Goal: Answer question/provide support

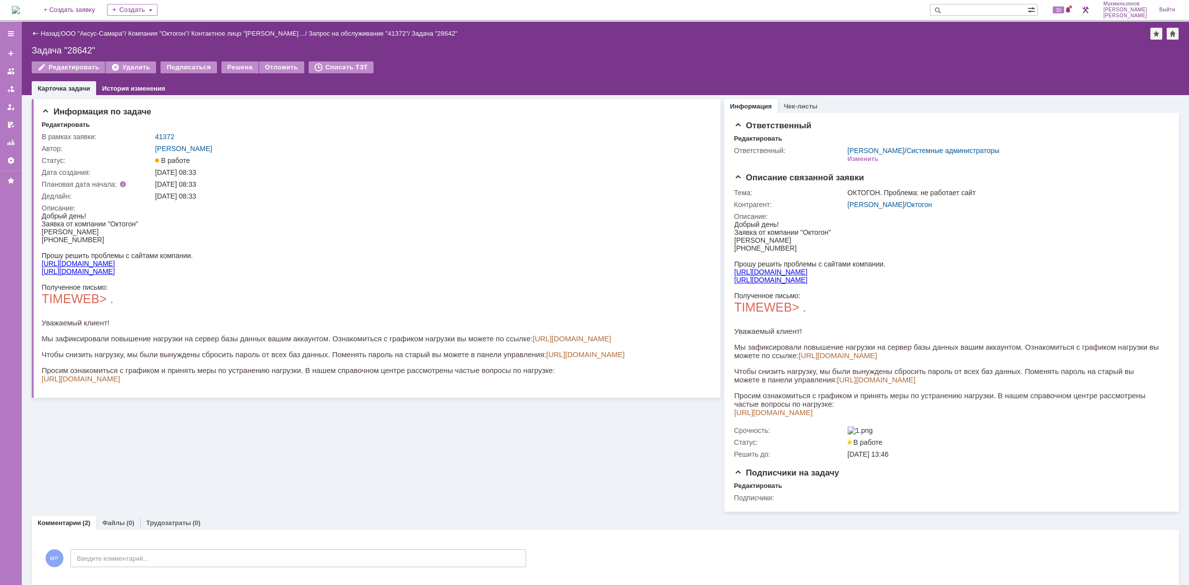
click at [20, 6] on img at bounding box center [16, 10] width 8 height 8
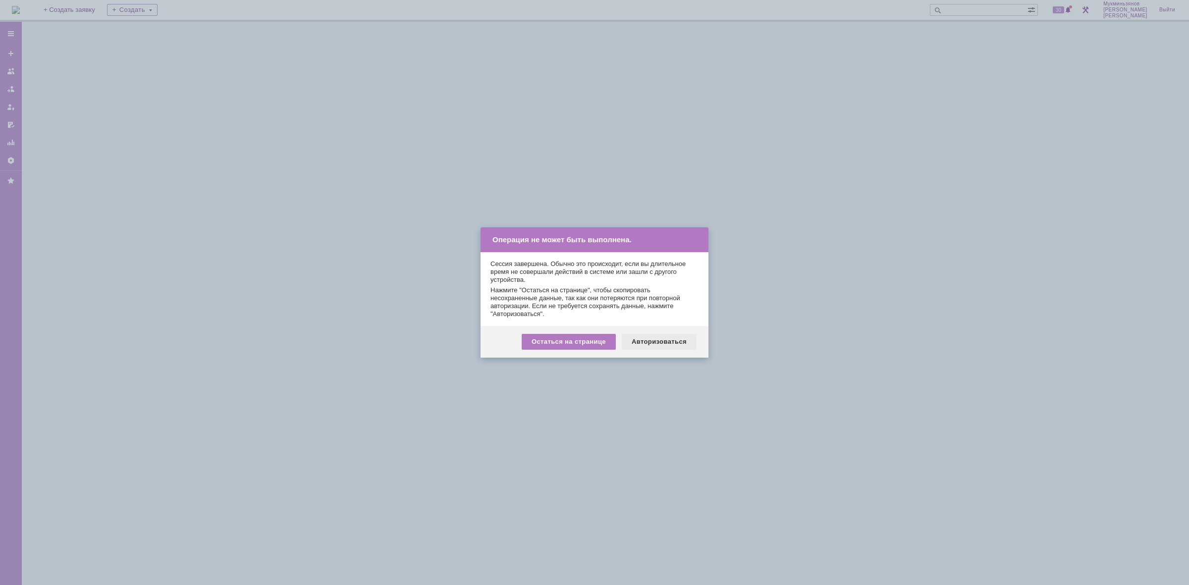
click at [663, 338] on div "Авторизоваться" at bounding box center [659, 342] width 75 height 16
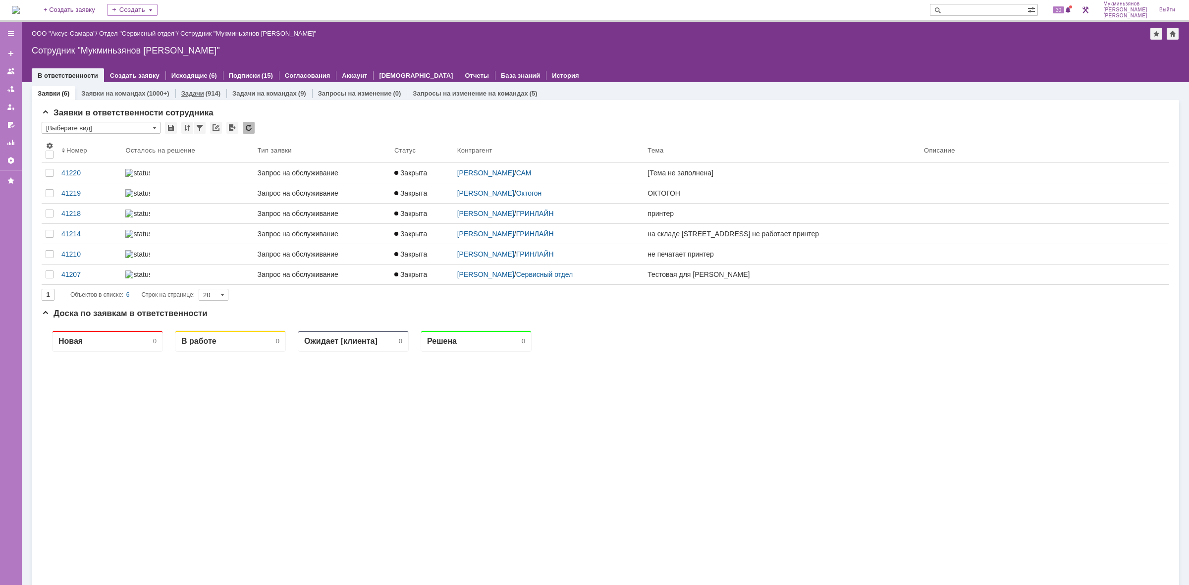
click at [196, 90] on link "Задачи" at bounding box center [192, 93] width 23 height 7
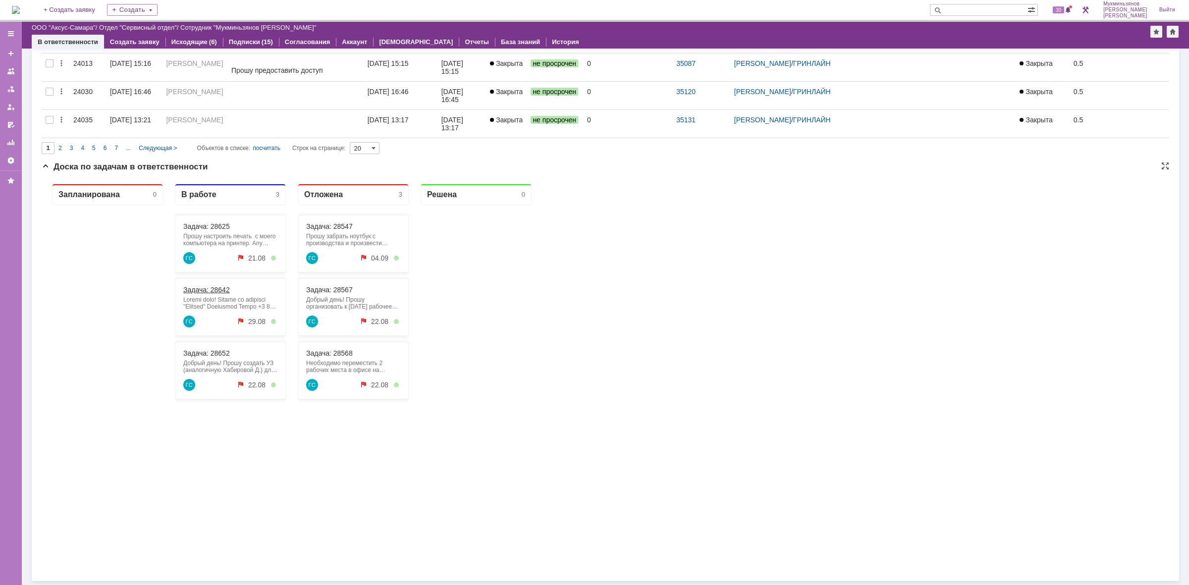
click at [202, 292] on link "Задача: 28642" at bounding box center [206, 290] width 47 height 8
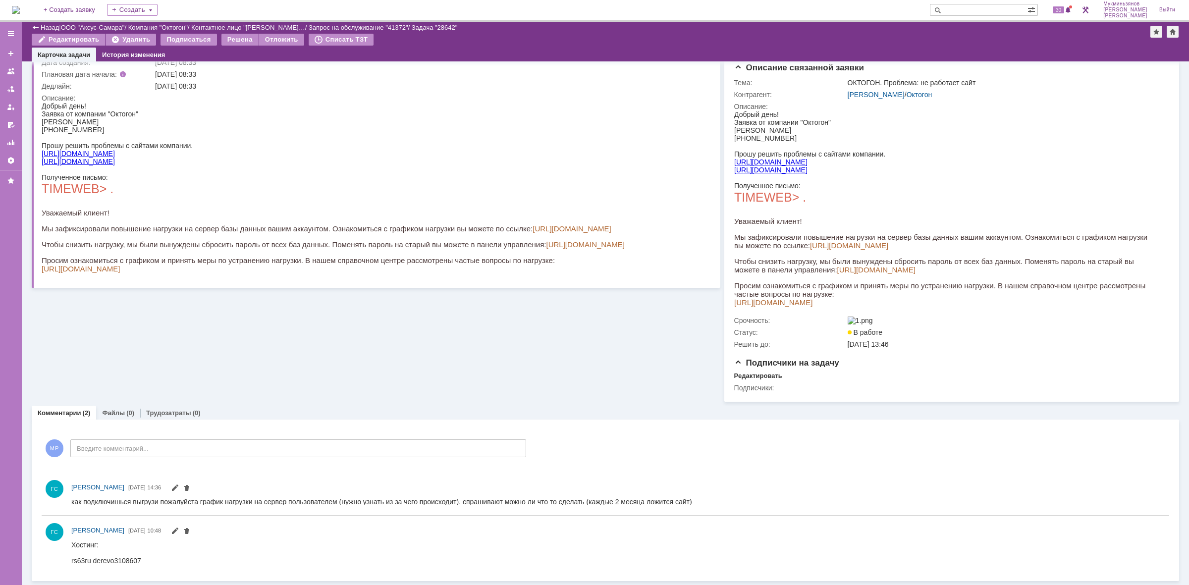
scroll to position [81, 0]
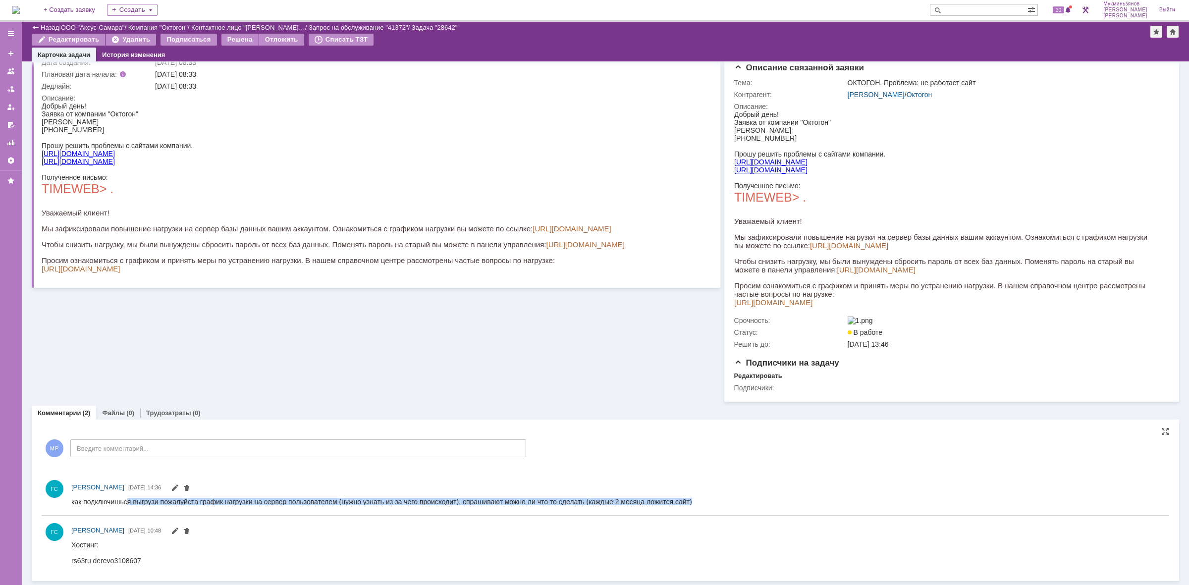
drag, startPoint x: 138, startPoint y: 502, endPoint x: 722, endPoint y: 499, distance: 584.2
click at [721, 499] on html "как подключишься выгрузи пожалуйста график нагрузки на сервер пользователем (ну…" at bounding box center [613, 502] width 1084 height 9
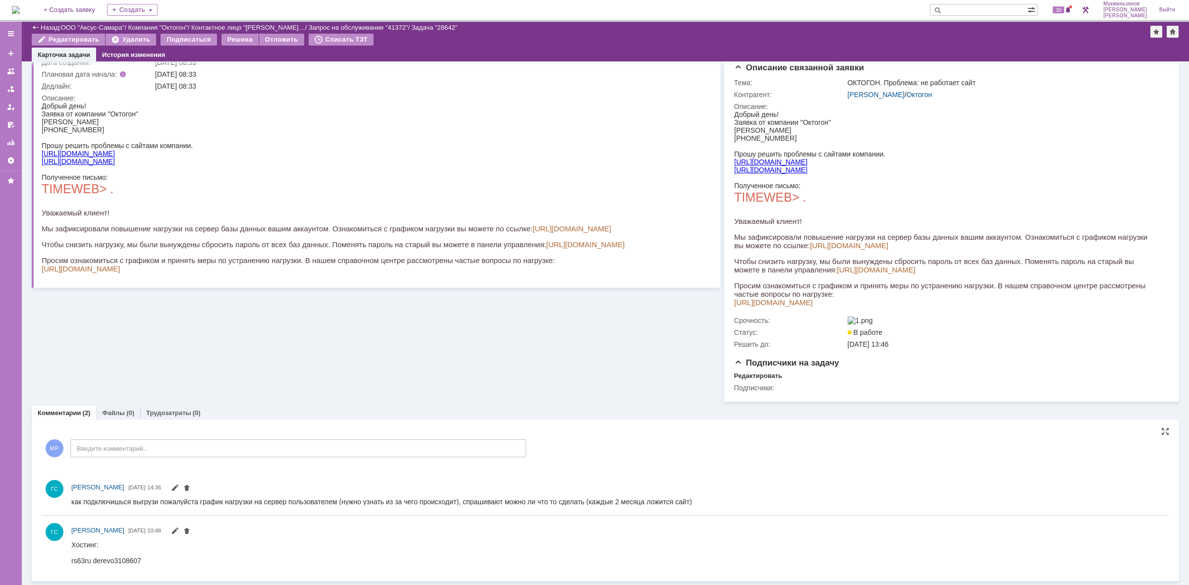
click at [722, 499] on html "как подключишься выгрузи пожалуйста график нагрузки на сервер пользователем (ну…" at bounding box center [613, 502] width 1084 height 9
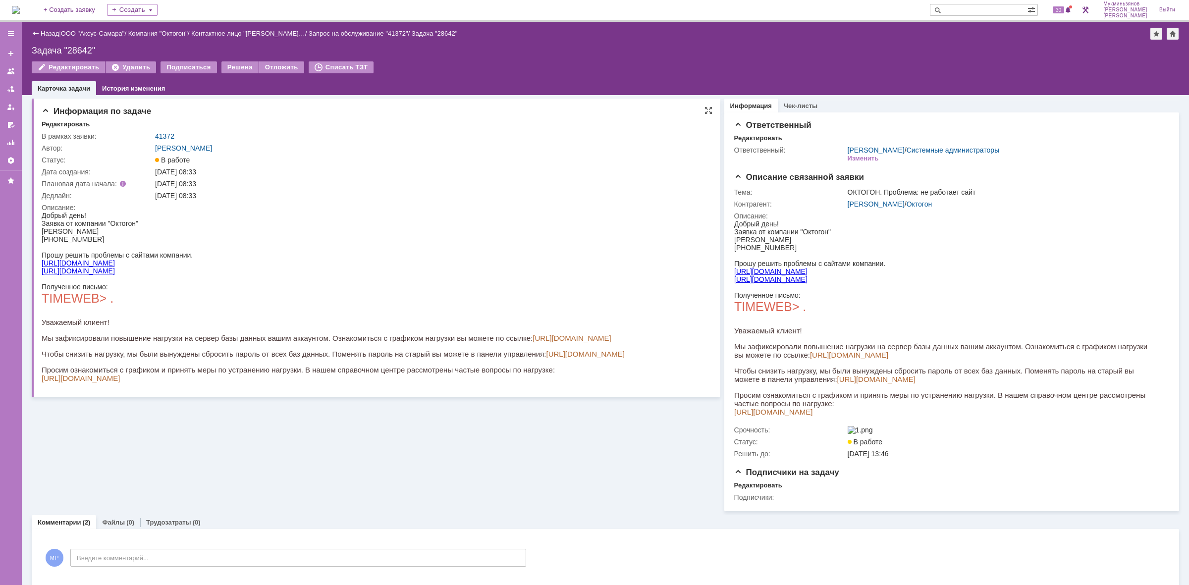
scroll to position [0, 0]
click at [20, 7] on img at bounding box center [16, 10] width 8 height 8
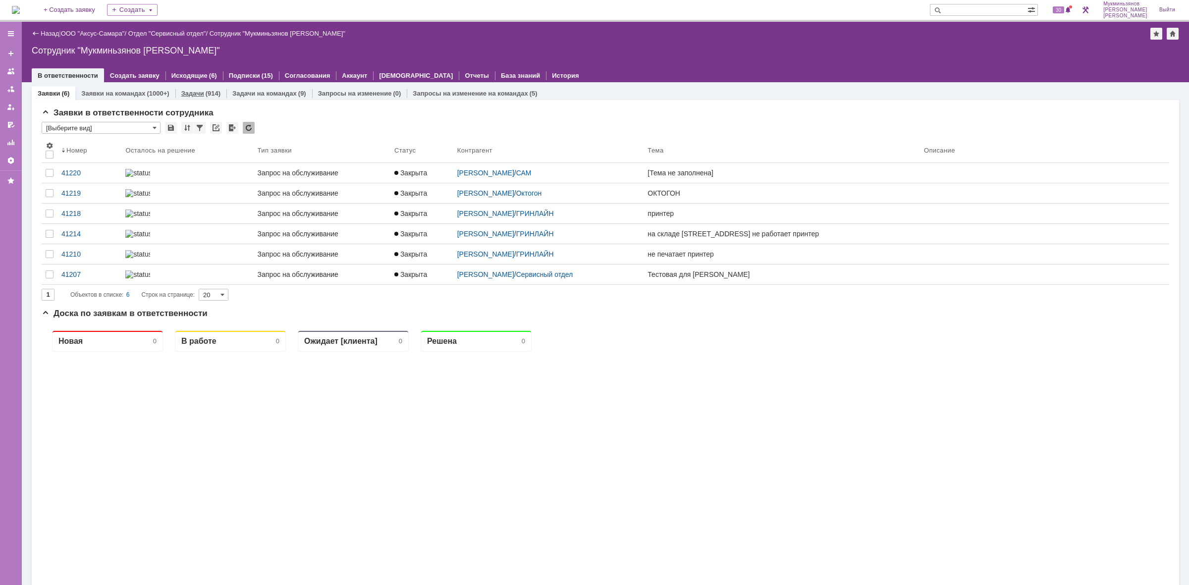
click at [175, 92] on div "Задачи (914)" at bounding box center [200, 93] width 51 height 14
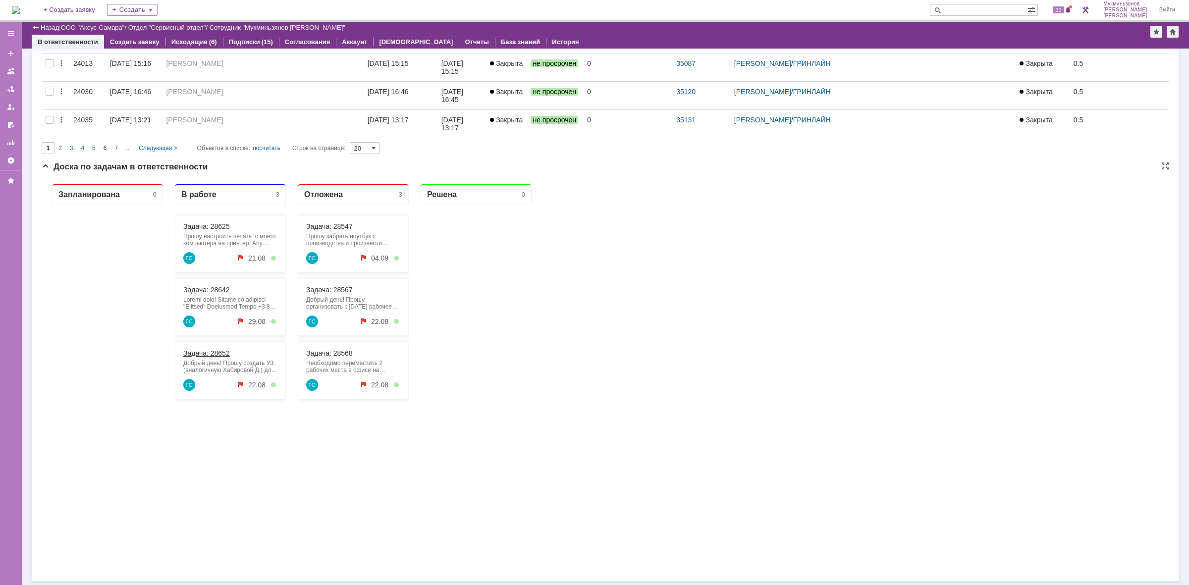
click at [217, 353] on link "Задача: 28652" at bounding box center [206, 353] width 47 height 8
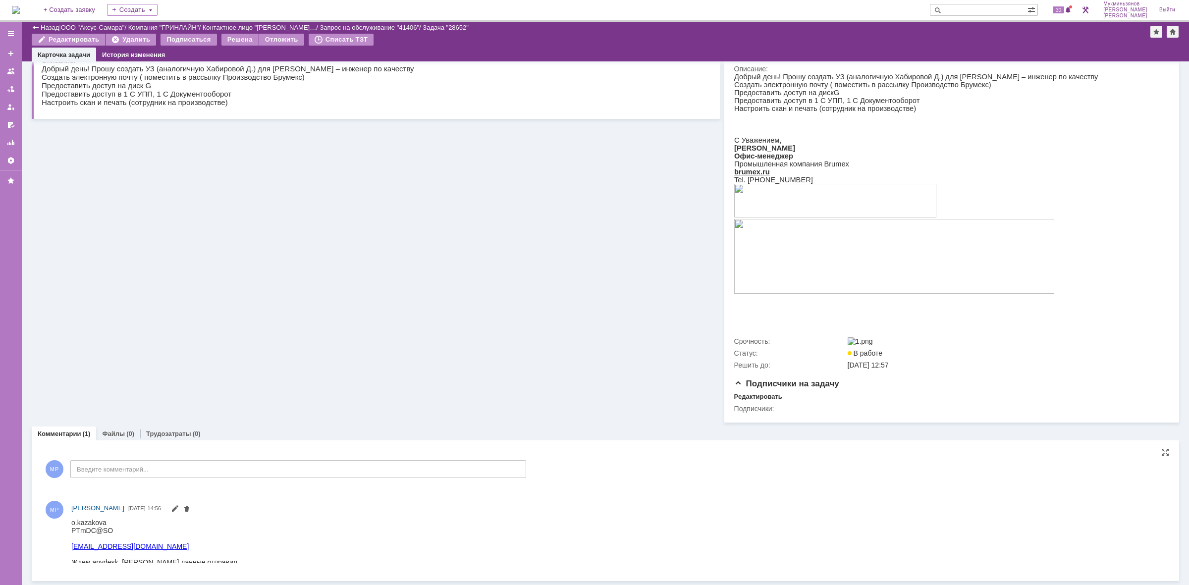
drag, startPoint x: 142, startPoint y: 1049, endPoint x: 112, endPoint y: 530, distance: 519.6
drag, startPoint x: 112, startPoint y: 530, endPoint x: 71, endPoint y: 531, distance: 41.6
click at [71, 531] on div "PTmDC@SO" at bounding box center [154, 530] width 166 height 8
drag, startPoint x: 142, startPoint y: 1050, endPoint x: 75, endPoint y: 531, distance: 522.6
copy div "PTmDC@SO"
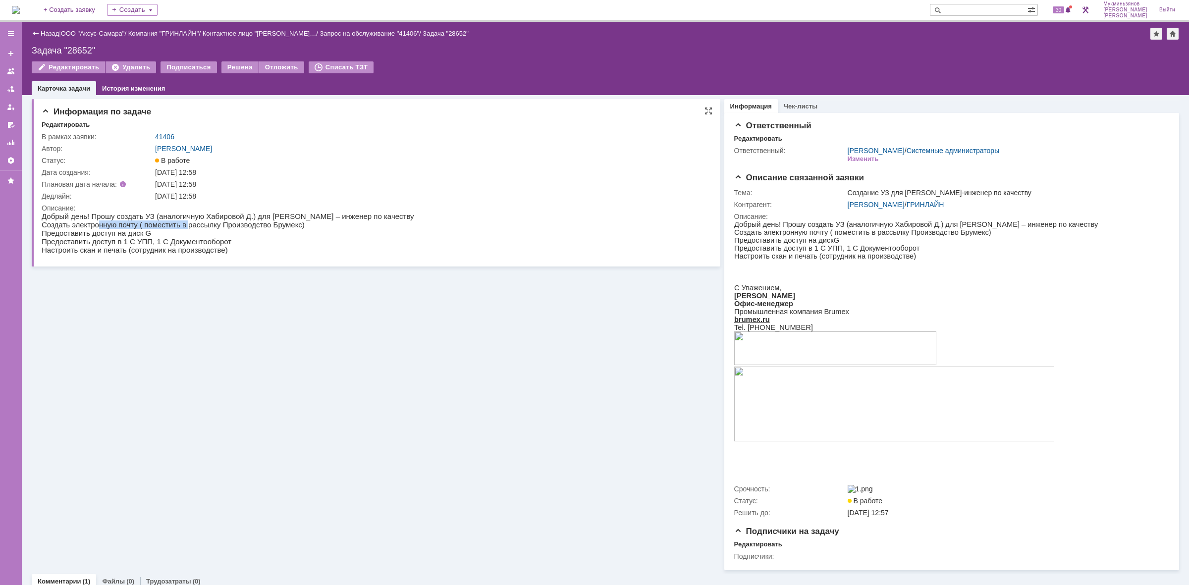
drag, startPoint x: 132, startPoint y: 224, endPoint x: 188, endPoint y: 220, distance: 56.2
click at [188, 221] on p "Создать электронную почту ( поместить в рассылку Производство Брумекс)" at bounding box center [228, 225] width 373 height 8
drag, startPoint x: 127, startPoint y: 230, endPoint x: 150, endPoint y: 228, distance: 22.8
click at [150, 228] on body "Добрый день! Прошу создать УЗ (аналогичную Хабировой Д.) для Казакова Ольга Сер…" at bounding box center [228, 233] width 373 height 42
click at [20, 6] on img at bounding box center [16, 10] width 8 height 8
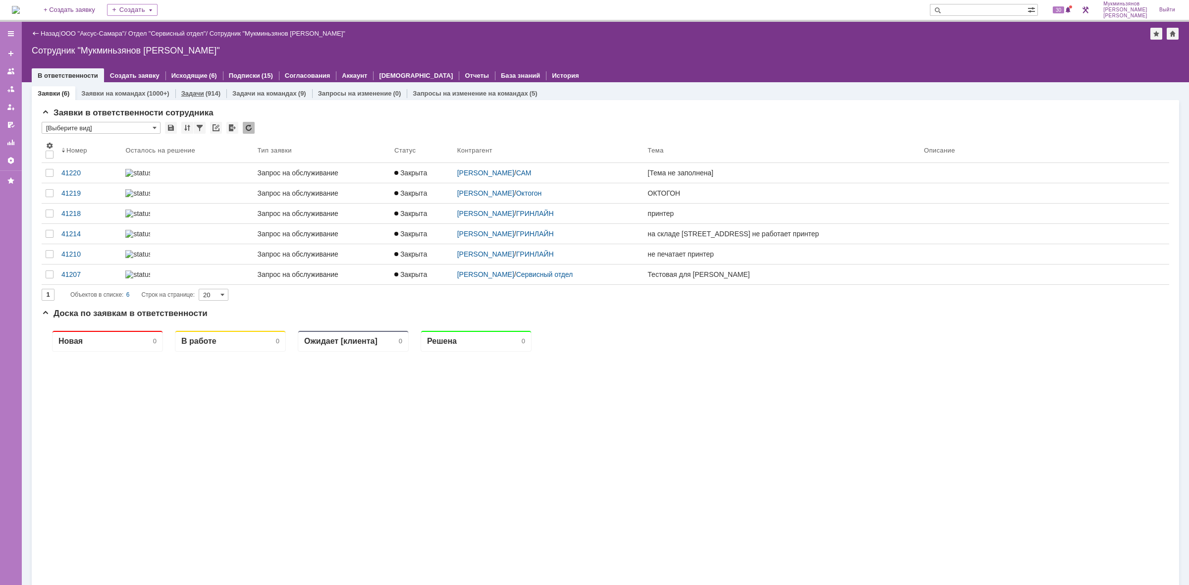
click at [182, 93] on link "Задачи" at bounding box center [192, 93] width 23 height 7
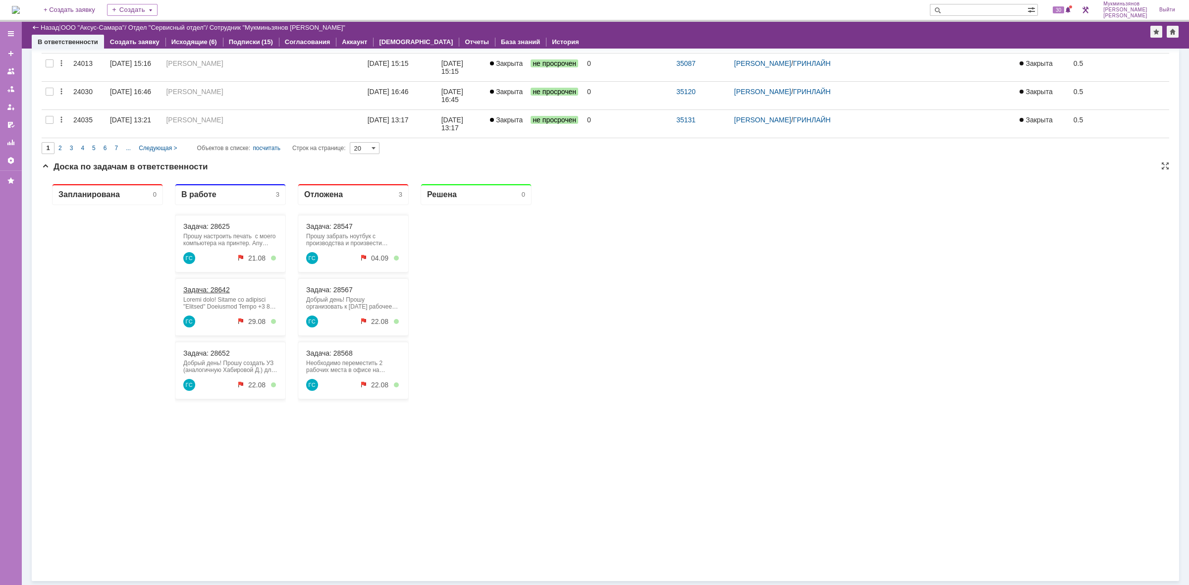
click at [213, 288] on link "Задача: 28642" at bounding box center [206, 290] width 47 height 8
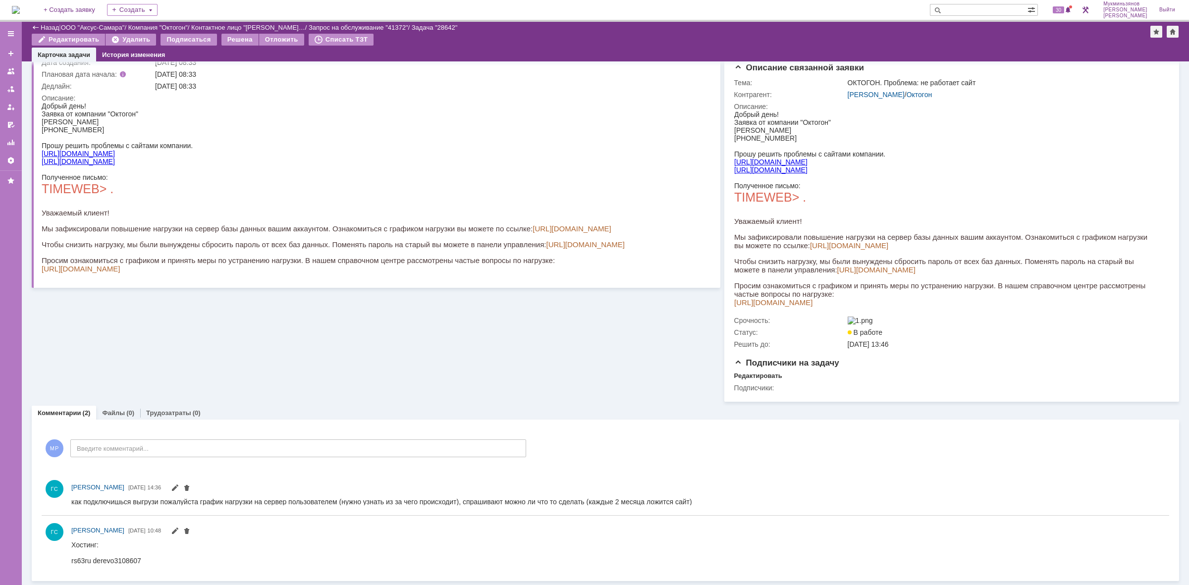
scroll to position [81, 0]
drag, startPoint x: 141, startPoint y: 1102, endPoint x: 87, endPoint y: 558, distance: 546.7
drag, startPoint x: 90, startPoint y: 558, endPoint x: 72, endPoint y: 559, distance: 17.4
click at [72, 559] on div "rs63ru derevo3108607" at bounding box center [106, 560] width 70 height 8
copy div "rs63ru"
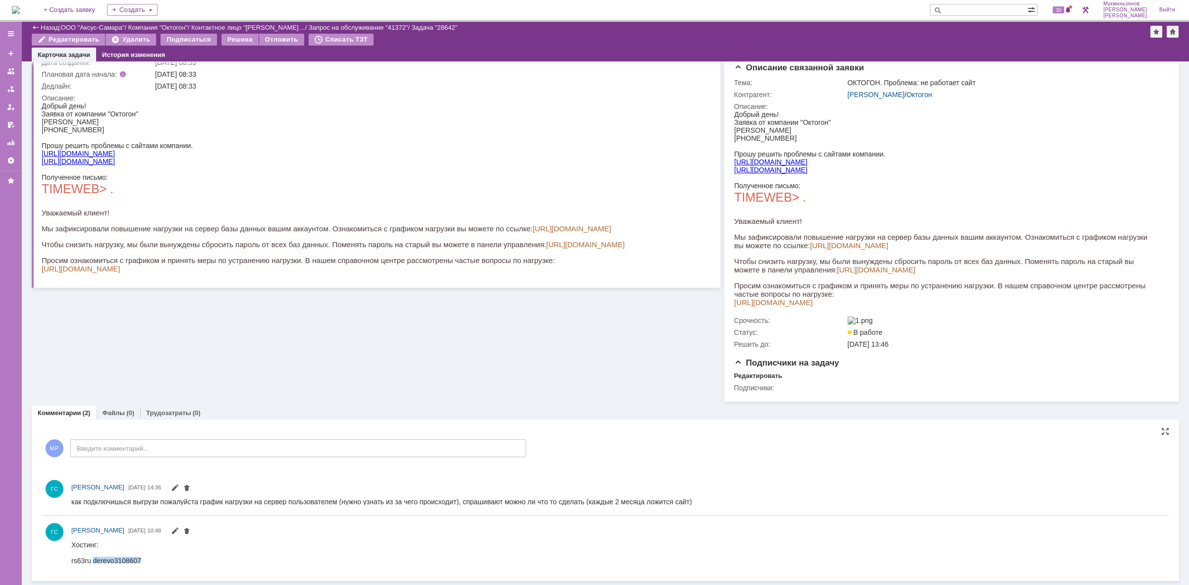
drag, startPoint x: 97, startPoint y: 560, endPoint x: 149, endPoint y: 559, distance: 52.1
click at [149, 559] on html "Хостинг: rs63ru derevo3108607" at bounding box center [613, 553] width 1084 height 24
copy div "derevo3108607"
click at [16, 0] on div "На домашнюю" at bounding box center [16, 10] width 8 height 20
click at [20, 10] on img at bounding box center [16, 10] width 8 height 8
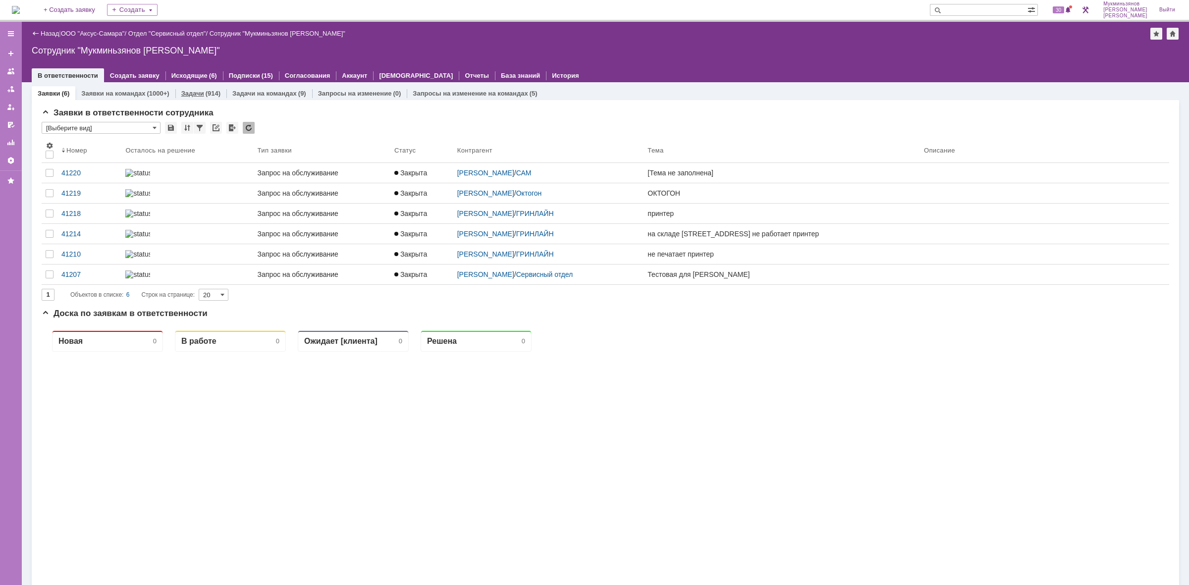
click at [200, 95] on link "Задачи" at bounding box center [192, 93] width 23 height 7
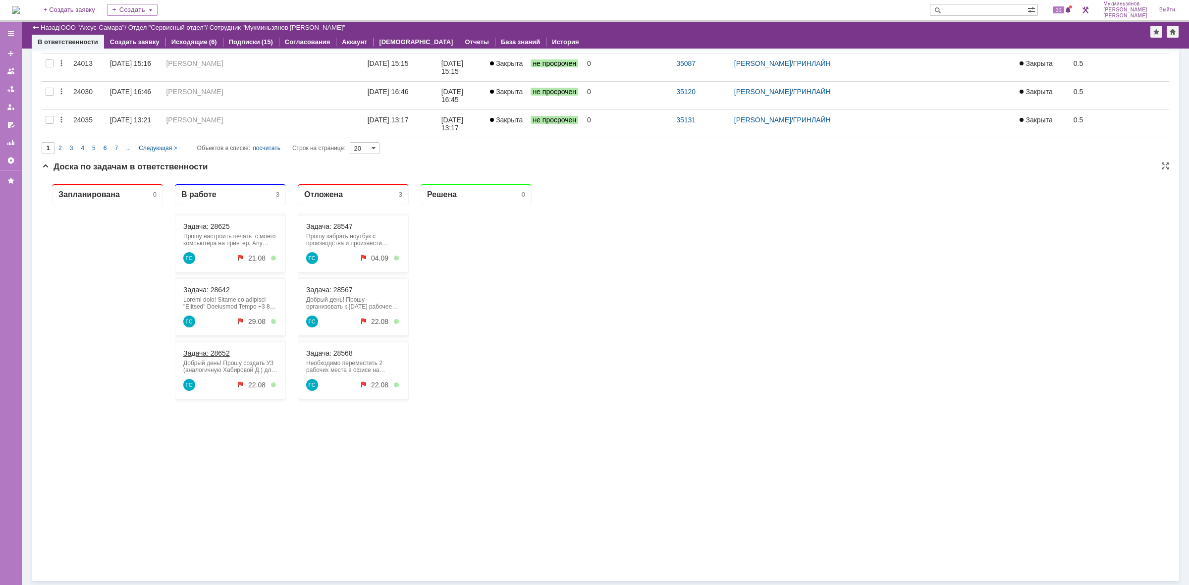
click at [212, 351] on link "Задача: 28652" at bounding box center [206, 353] width 47 height 8
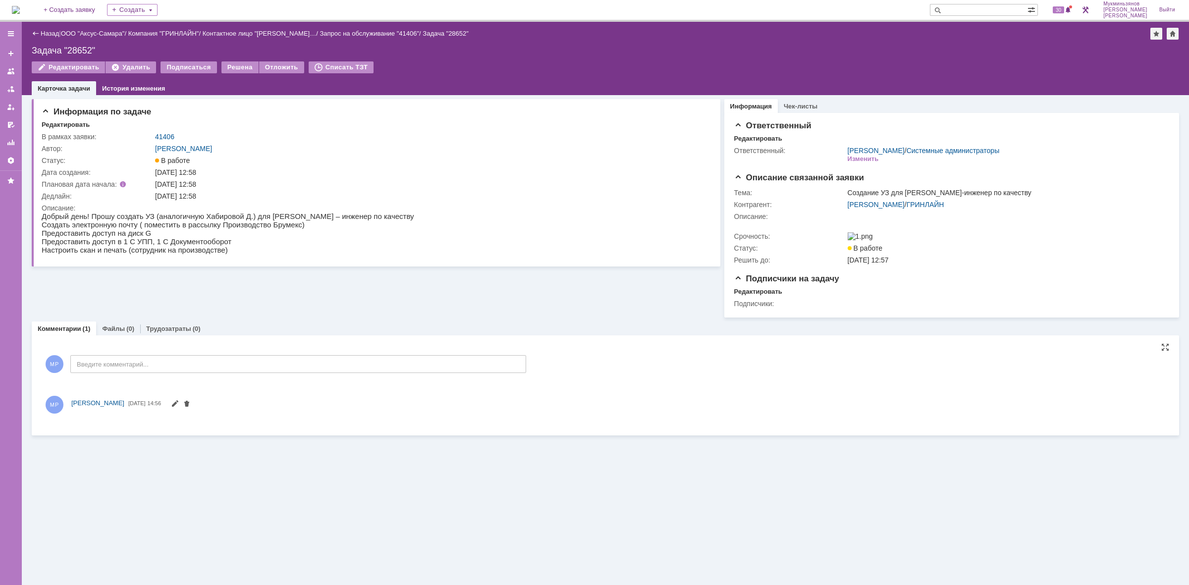
click at [238, 382] on div "Информация по задаче Редактировать В рамках заявки: 41406 Автор: Галстьян Степа…" at bounding box center [606, 265] width 1148 height 340
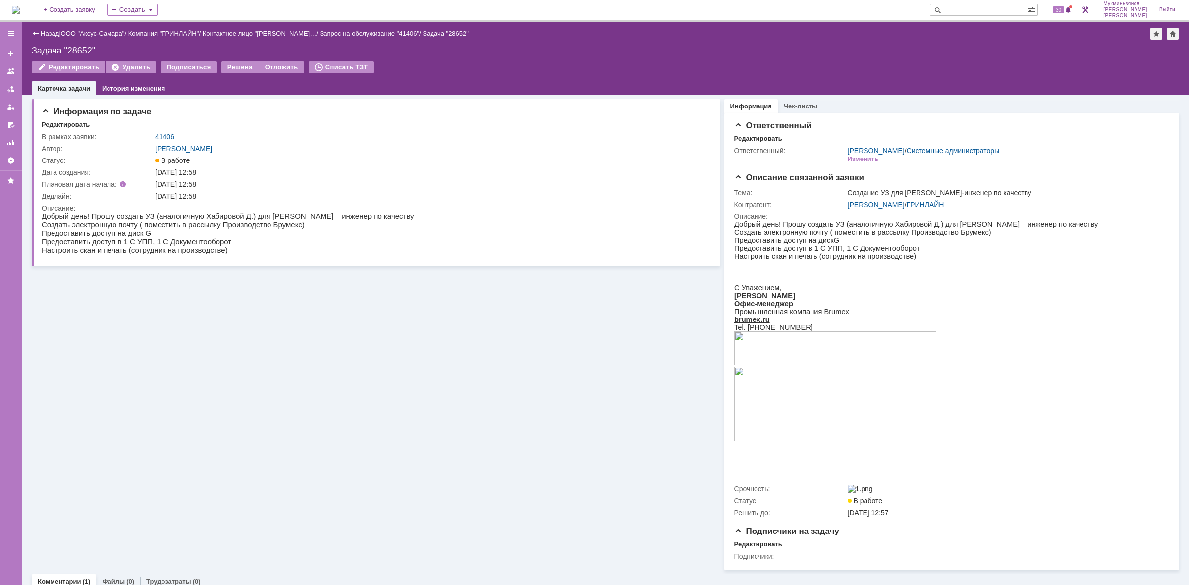
click at [241, 373] on div "Информация по задаче Редактировать В рамках заявки: 41406 Автор: Галстьян Степа…" at bounding box center [376, 332] width 689 height 475
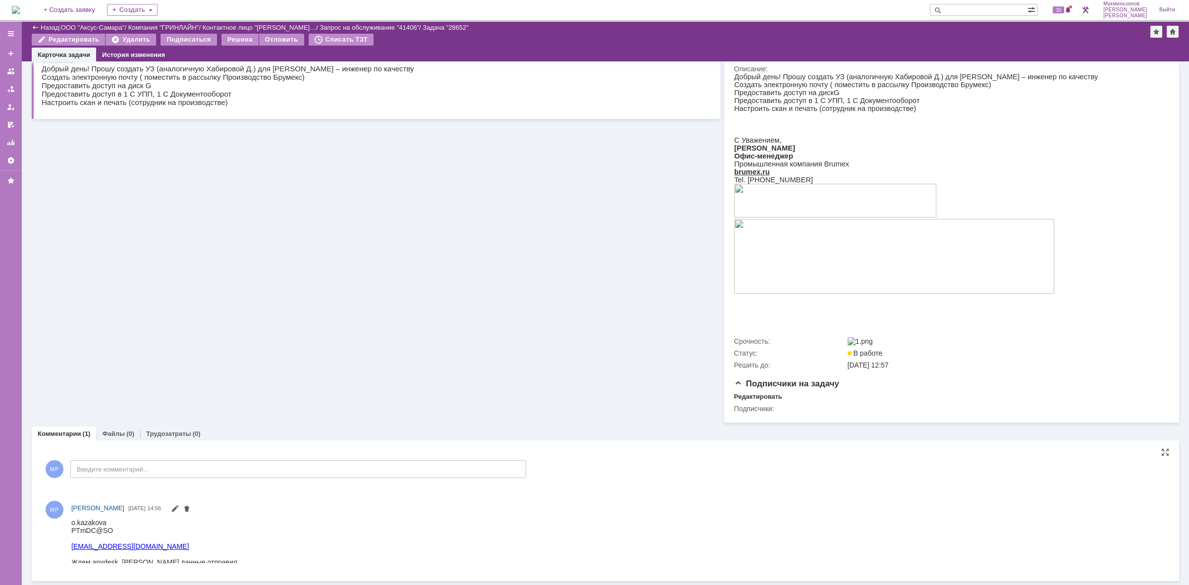
scroll to position [118, 0]
click at [197, 479] on div "МР Введите комментарий..." at bounding box center [284, 470] width 485 height 46
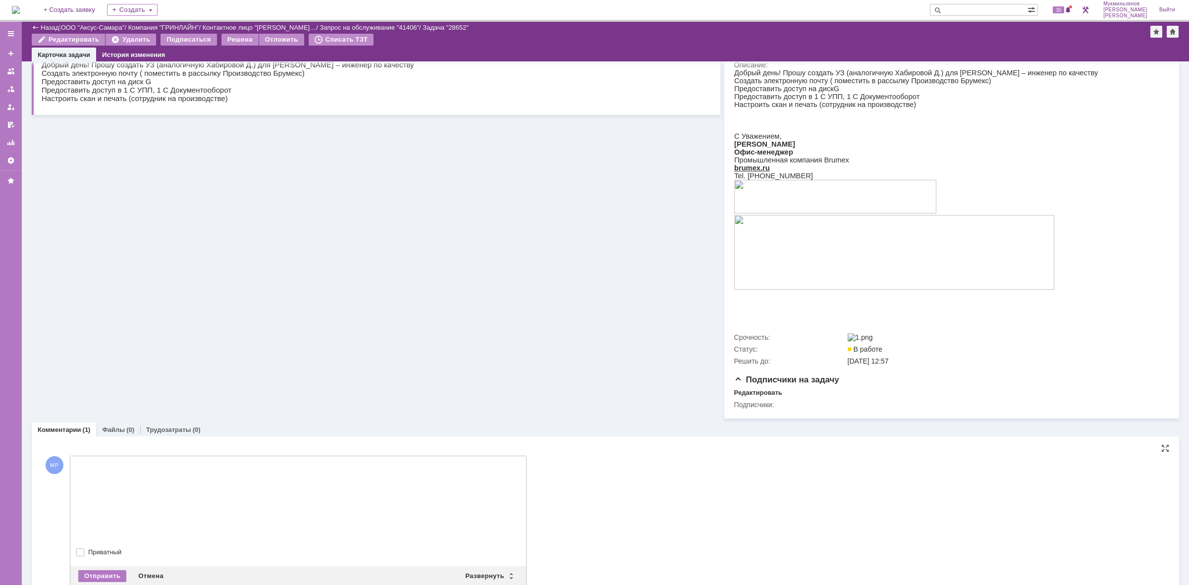
scroll to position [0, 0]
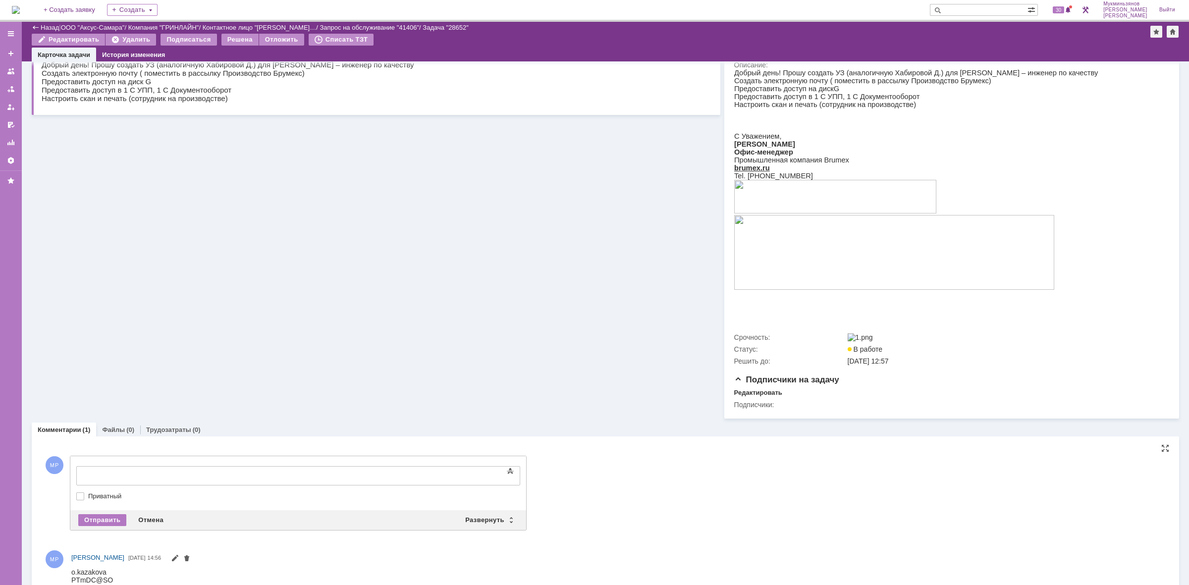
click at [211, 476] on div at bounding box center [157, 475] width 141 height 8
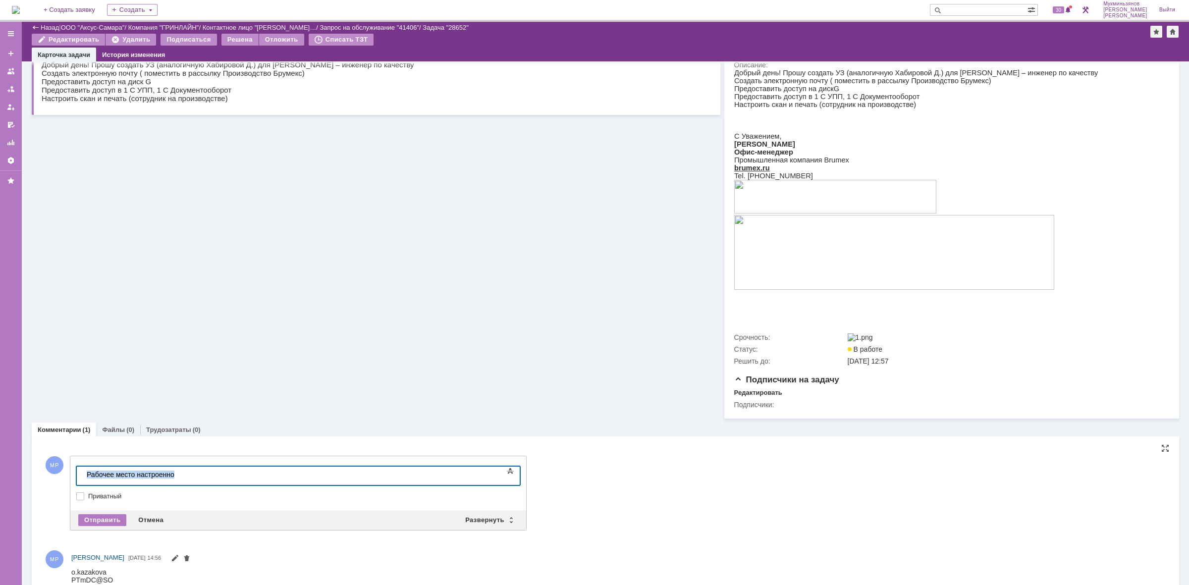
drag, startPoint x: 208, startPoint y: 477, endPoint x: 5, endPoint y: 472, distance: 202.7
click at [83, 472] on html "​Рабочее место настроенно" at bounding box center [157, 475] width 149 height 17
copy div "​Рабочее место настроенно"
click at [170, 476] on div "​Рабочее место настроенно" at bounding box center [157, 475] width 141 height 8
drag, startPoint x: 176, startPoint y: 480, endPoint x: 68, endPoint y: 482, distance: 108.1
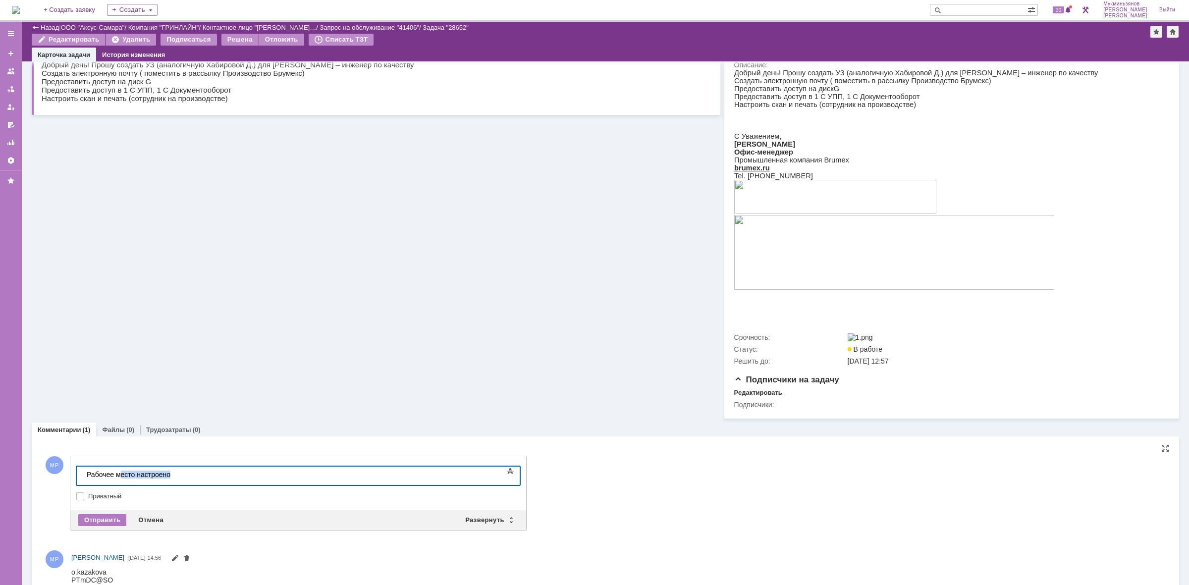
click at [83, 482] on html "Рабочее место настроено" at bounding box center [157, 475] width 149 height 17
copy div "Рабочее место настроено"
click at [88, 526] on div "Отправить" at bounding box center [102, 520] width 48 height 12
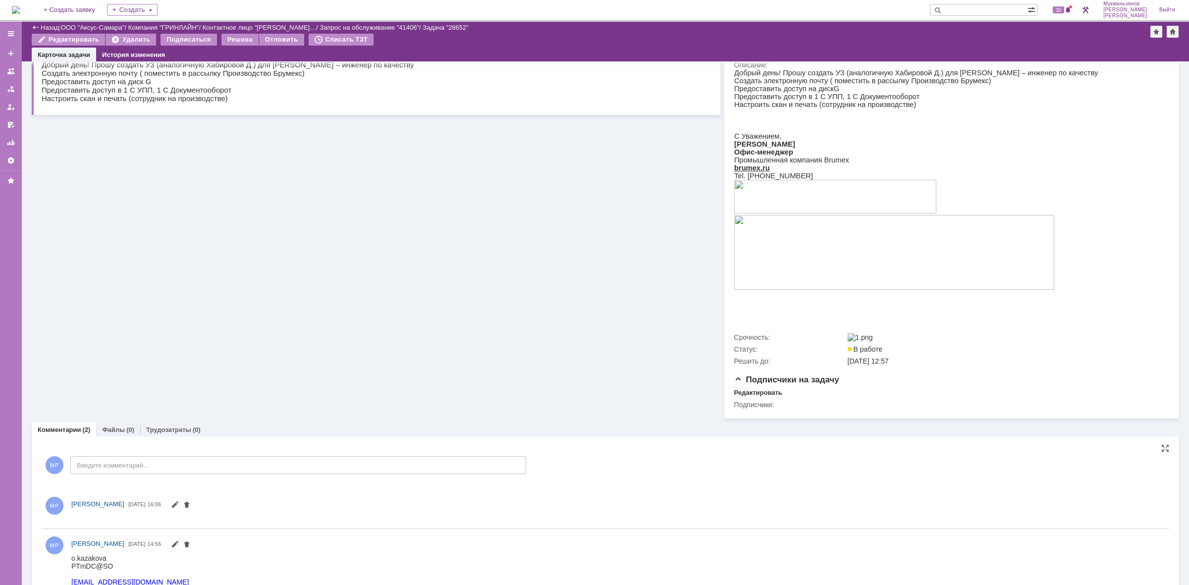
click at [179, 444] on div "Комментарии Добавить комментарий МР Введите комментарий... 1 Всего комментариев…" at bounding box center [606, 527] width 1148 height 180
click at [182, 437] on div "Трудозатраты (0)" at bounding box center [173, 430] width 66 height 14
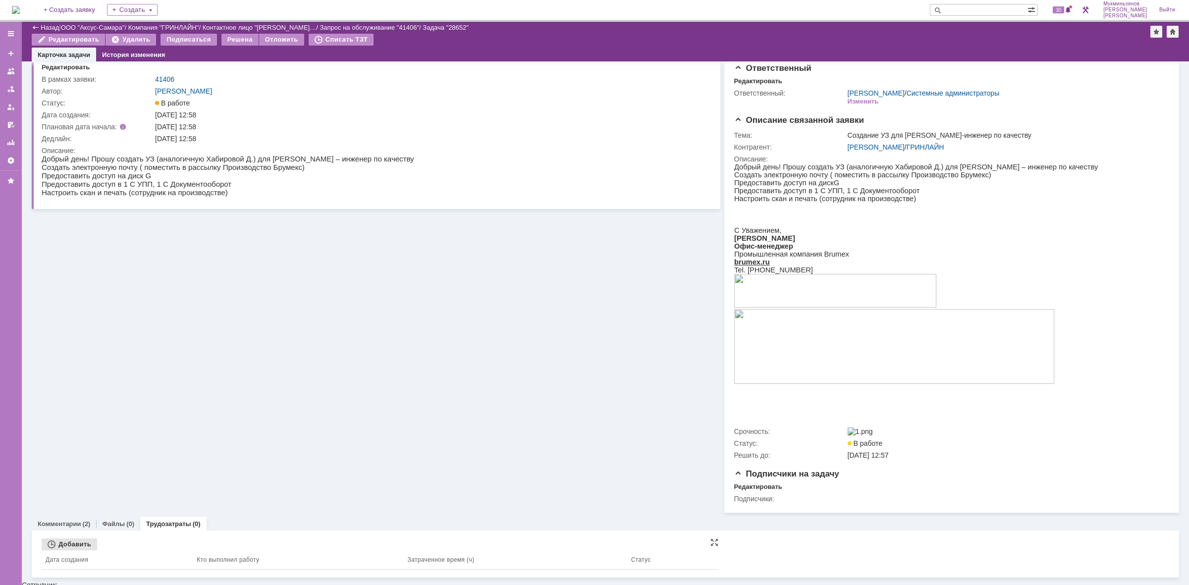
click at [83, 543] on div "Добавить" at bounding box center [69, 545] width 55 height 12
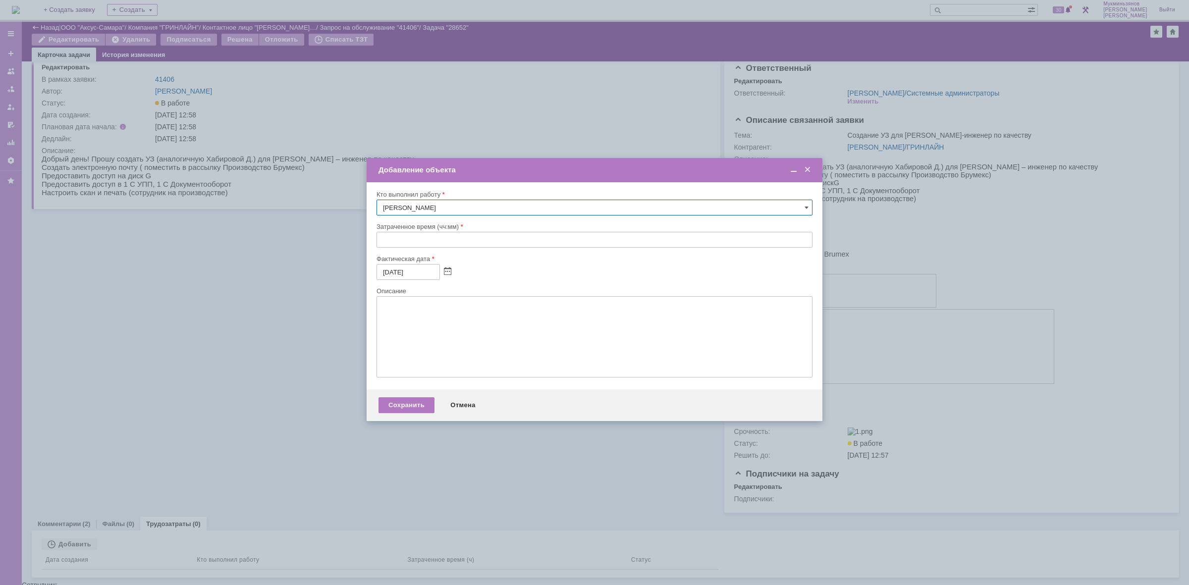
click at [407, 232] on input "text" at bounding box center [595, 240] width 436 height 16
type input "00:30"
click at [419, 335] on textarea at bounding box center [595, 336] width 436 height 81
paste textarea "Рабочее место настроено"
type textarea "Рабочее место настроено"
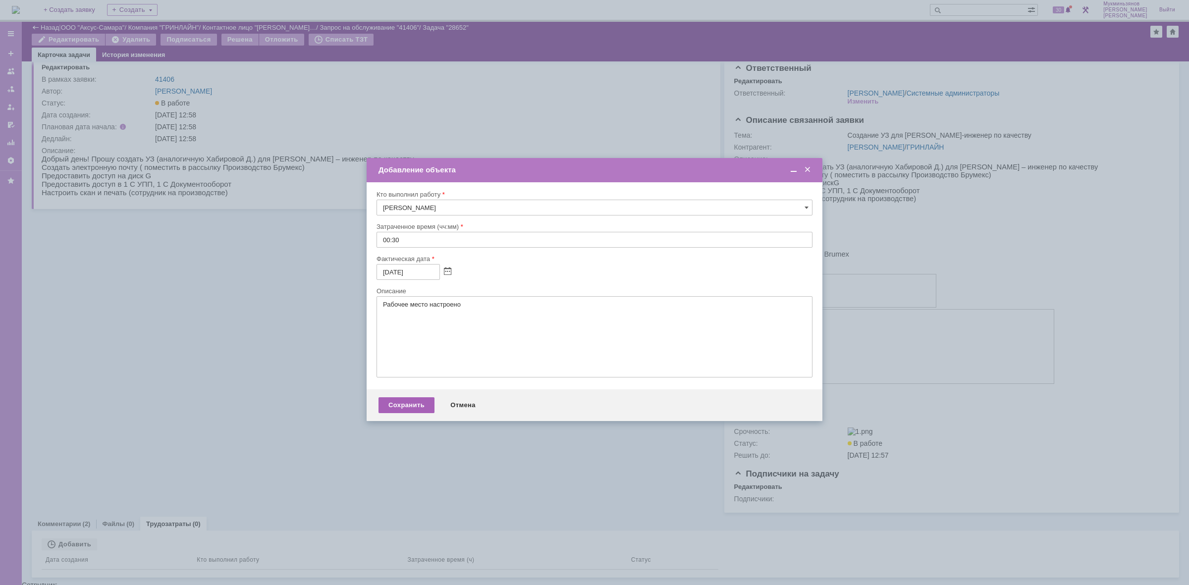
click at [409, 407] on div "Сохранить" at bounding box center [407, 405] width 56 height 16
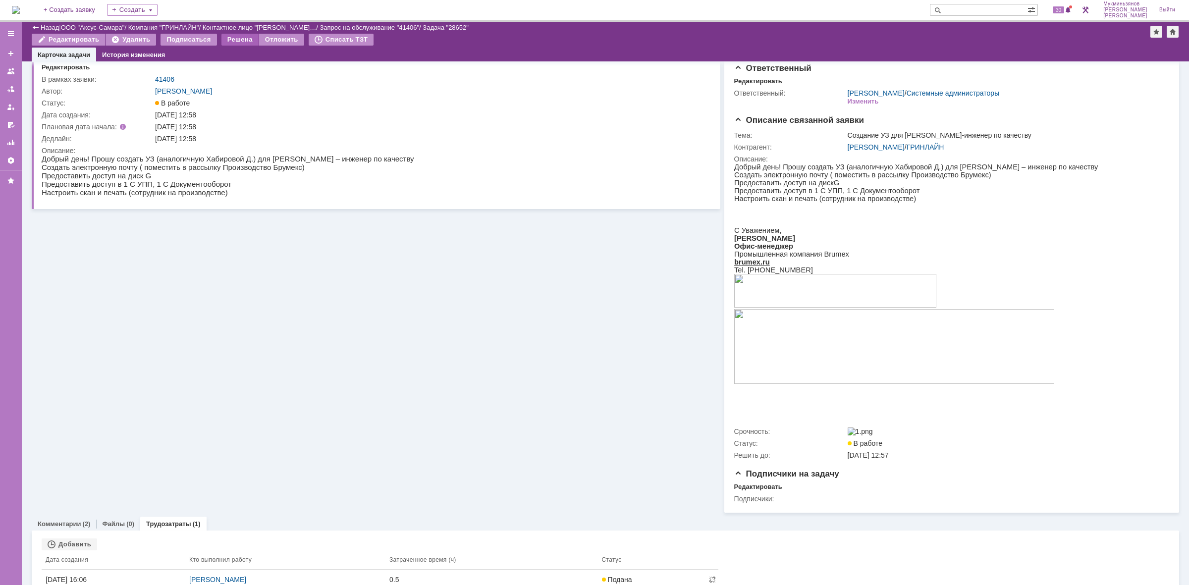
click at [239, 41] on div "Решена" at bounding box center [240, 40] width 37 height 12
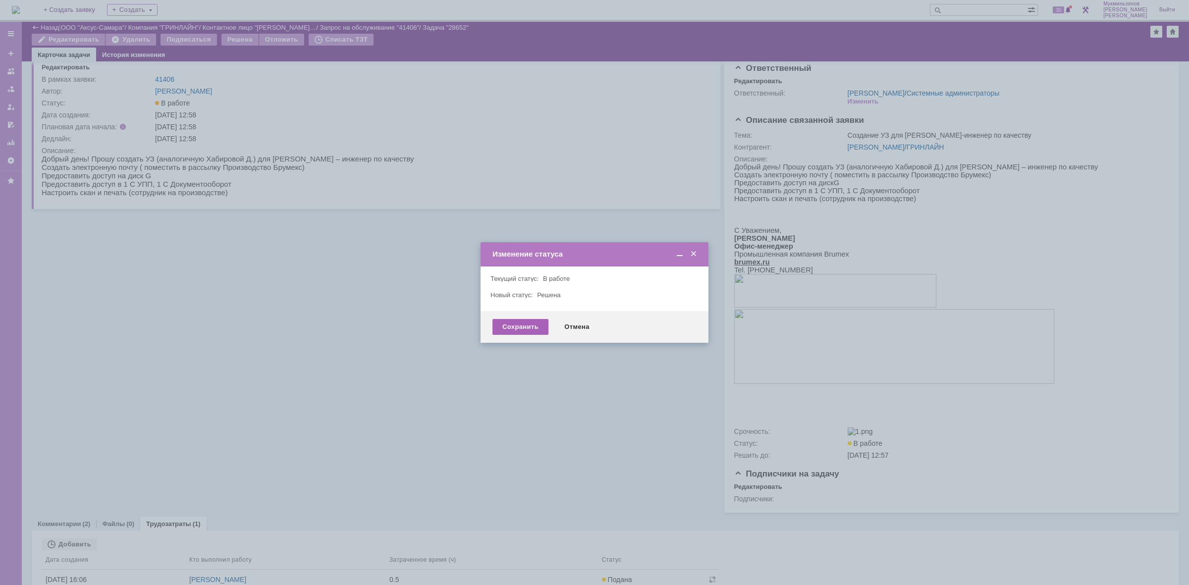
click at [529, 331] on div "Сохранить" at bounding box center [521, 327] width 56 height 16
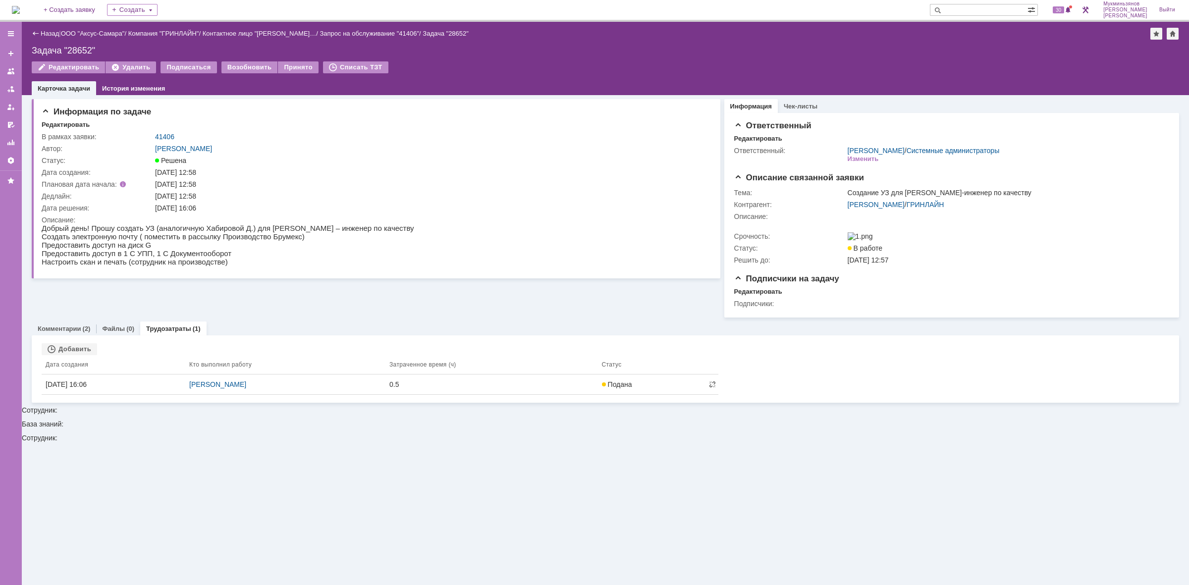
click at [20, 12] on img at bounding box center [16, 10] width 8 height 8
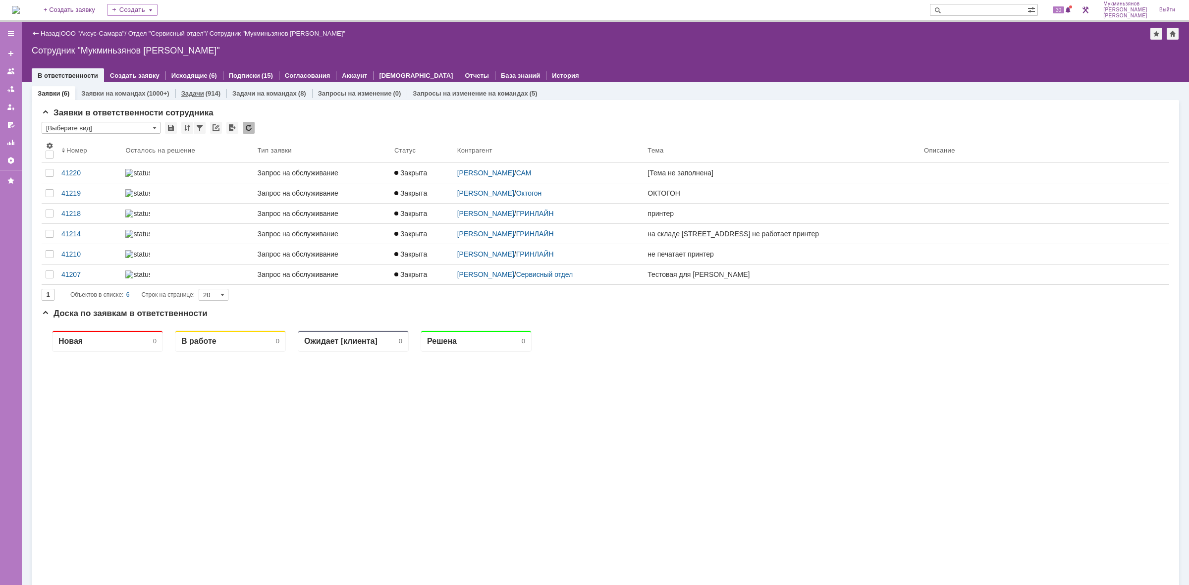
click at [192, 91] on link "Задачи" at bounding box center [192, 93] width 23 height 7
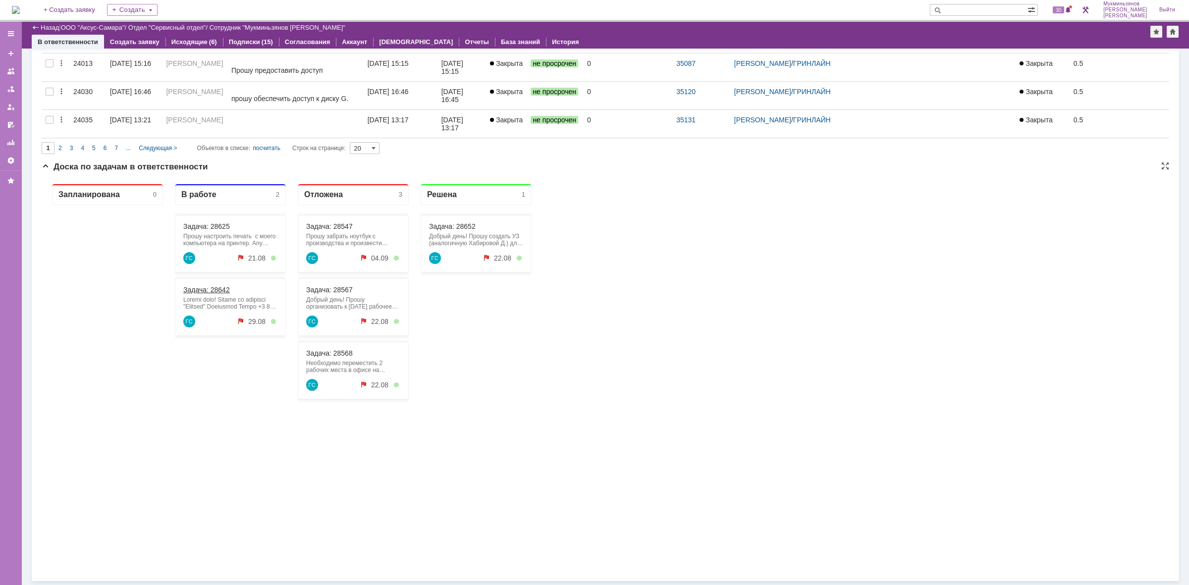
click at [233, 288] on div "Задача: 28642" at bounding box center [230, 290] width 94 height 8
click at [214, 284] on div "Задача: 28642 ГС 29.08" at bounding box center [230, 306] width 111 height 57
click at [212, 287] on link "Задача: 28642" at bounding box center [206, 290] width 47 height 8
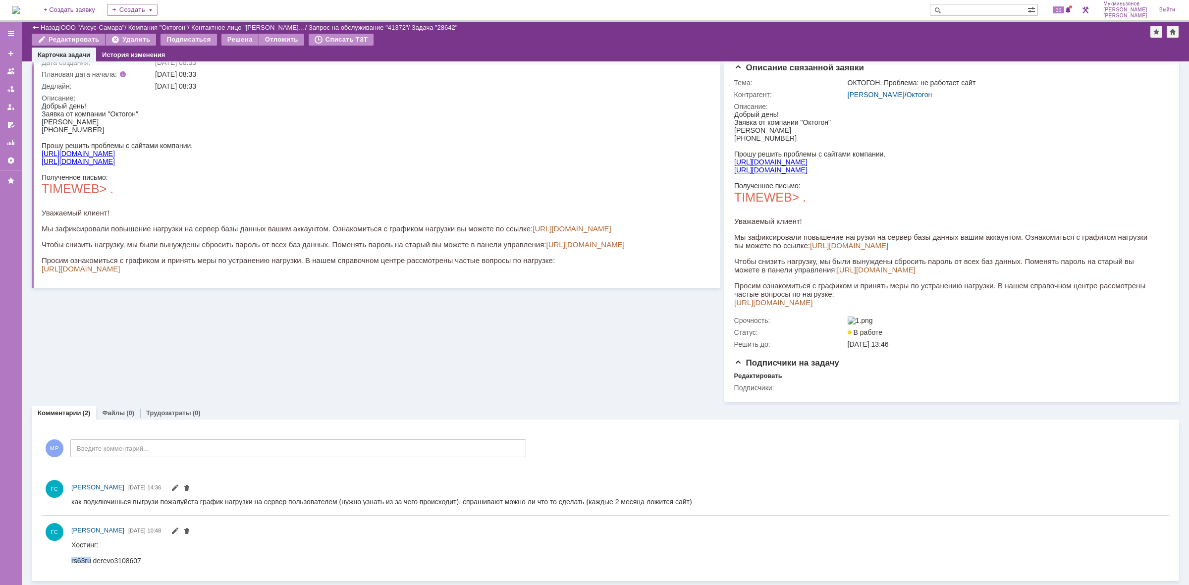
drag, startPoint x: 90, startPoint y: 559, endPoint x: 72, endPoint y: 558, distance: 17.9
click at [72, 558] on div "rs63ru derevo3108607" at bounding box center [106, 560] width 70 height 8
copy div "rs63ru"
drag, startPoint x: 93, startPoint y: 558, endPoint x: 142, endPoint y: 561, distance: 49.1
click at [142, 561] on html "Хостинг: rs63ru derevo3108607" at bounding box center [613, 553] width 1084 height 24
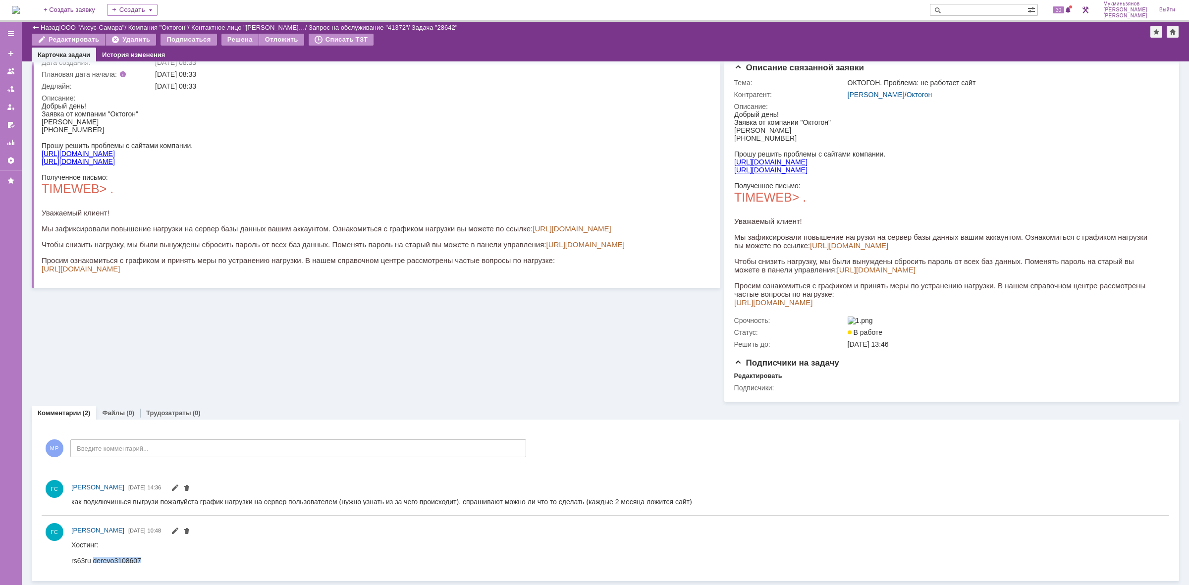
copy div "derevo3108607"
drag, startPoint x: 139, startPoint y: 1097, endPoint x: 85, endPoint y: 559, distance: 540.4
drag, startPoint x: 89, startPoint y: 558, endPoint x: 162, endPoint y: 1054, distance: 501.8
click at [71, 559] on div "rs63ru derevo3108607" at bounding box center [106, 560] width 70 height 8
copy div "rs63ru"
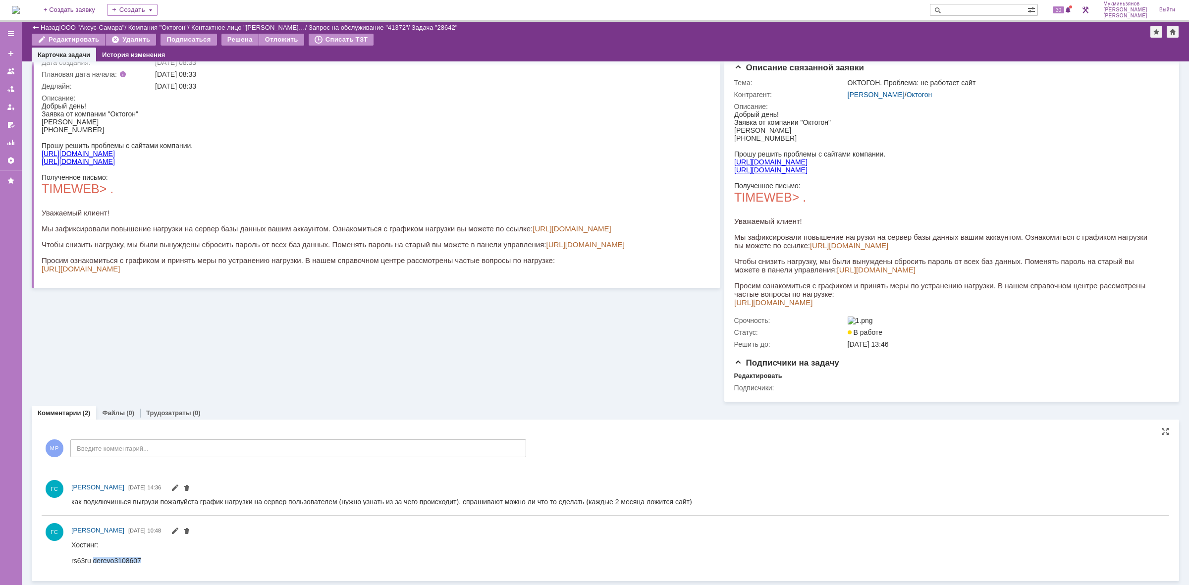
drag, startPoint x: 93, startPoint y: 558, endPoint x: 141, endPoint y: 557, distance: 48.1
click at [141, 557] on html "Хостинг: rs63ru derevo3108607" at bounding box center [613, 553] width 1084 height 24
copy div "derevo3108607"
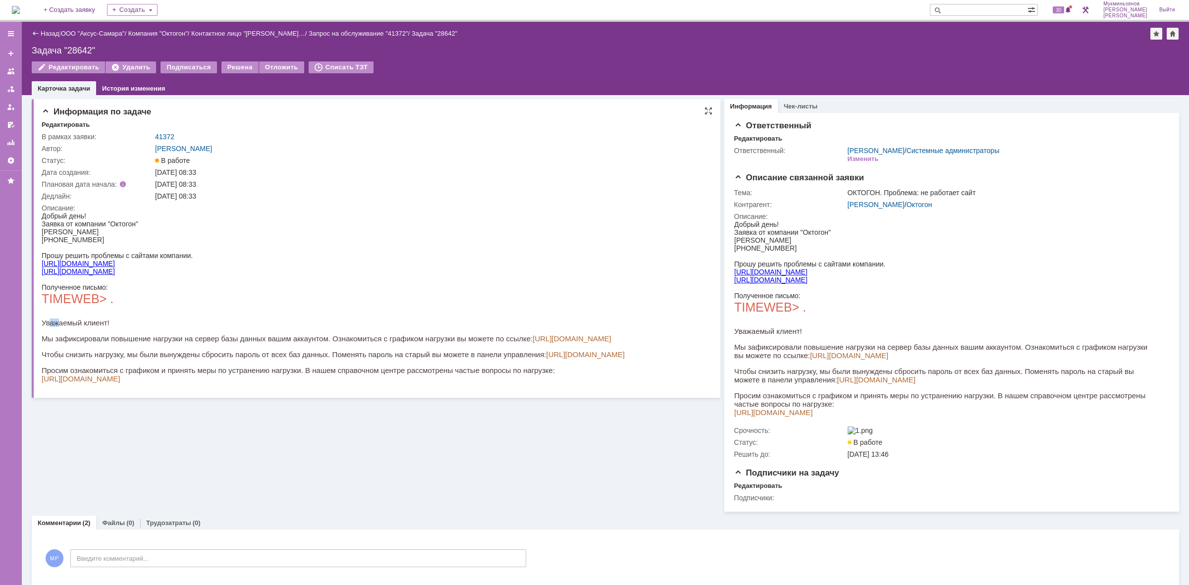
drag, startPoint x: 51, startPoint y: 320, endPoint x: 64, endPoint y: 318, distance: 14.1
click at [63, 319] on p "Уважаемый клиент!" at bounding box center [333, 323] width 583 height 8
drag, startPoint x: 78, startPoint y: 332, endPoint x: 160, endPoint y: 326, distance: 82.0
click at [157, 326] on div "Полученное письмо: TIMEWEB> . Уважаемый клиент! Мы зафиксировали повышение нагр…" at bounding box center [333, 333] width 583 height 100
drag, startPoint x: 371, startPoint y: 332, endPoint x: 590, endPoint y: 337, distance: 219.1
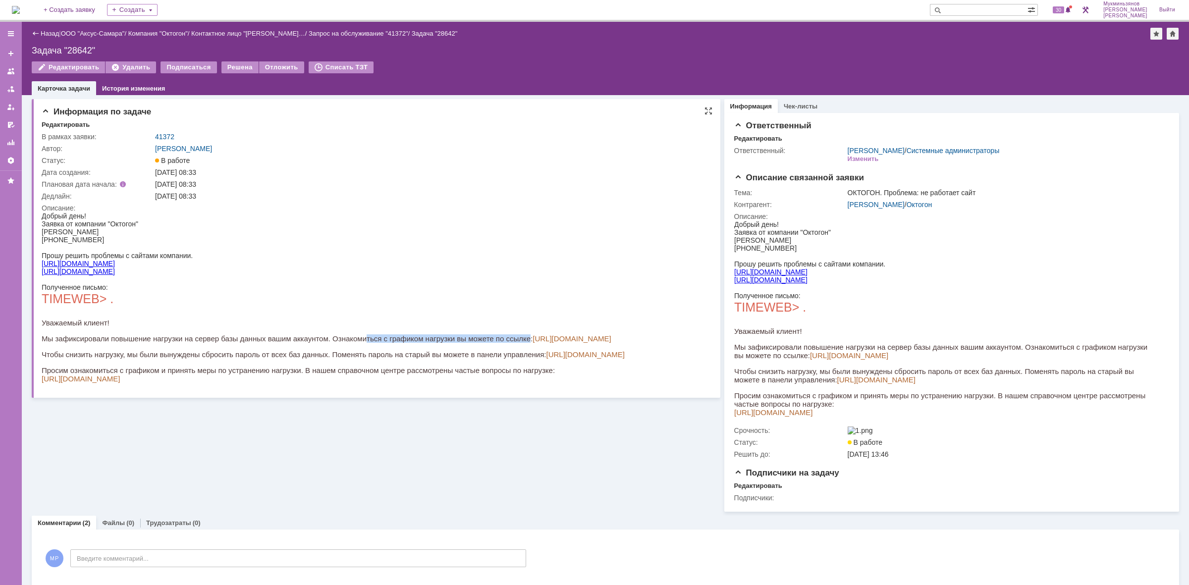
click at [560, 336] on p "Мы зафиксировали повышение нагрузки на сервер базы данных вашим аккаунтом. Озна…" at bounding box center [333, 338] width 583 height 8
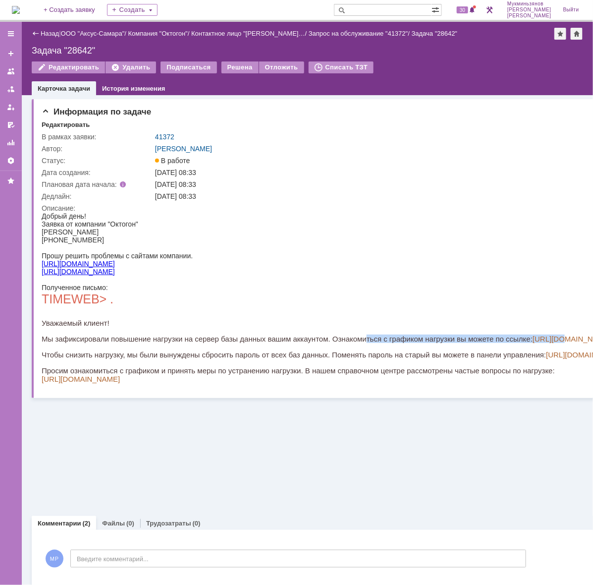
click at [75, 267] on link "[URL][DOMAIN_NAME]" at bounding box center [77, 271] width 73 height 8
click at [78, 259] on link "[URL][DOMAIN_NAME]" at bounding box center [77, 263] width 73 height 8
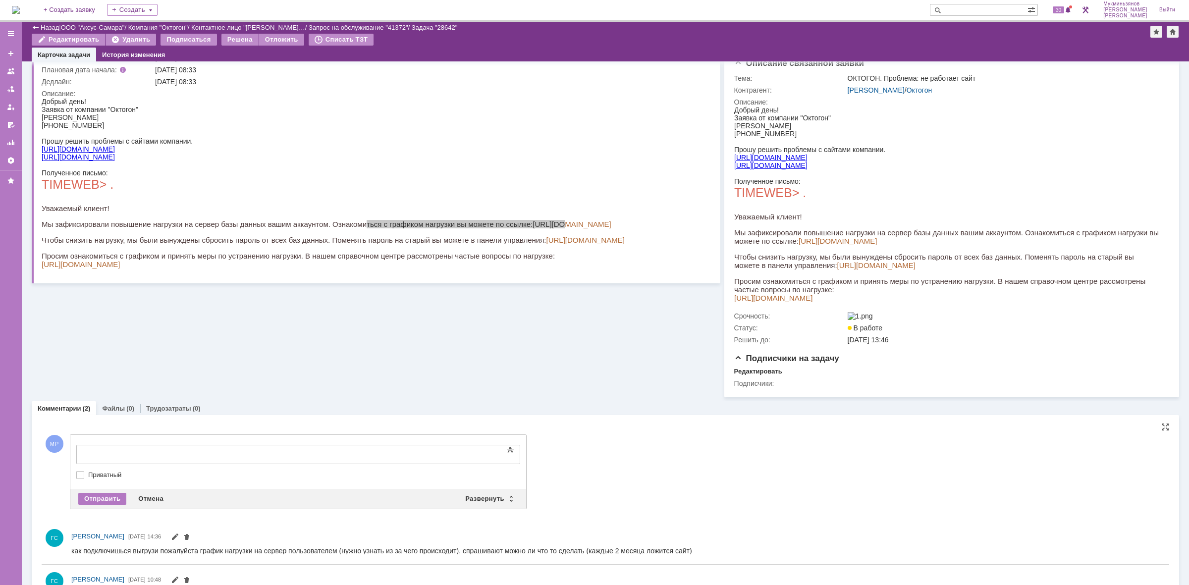
click at [168, 451] on div at bounding box center [157, 453] width 141 height 8
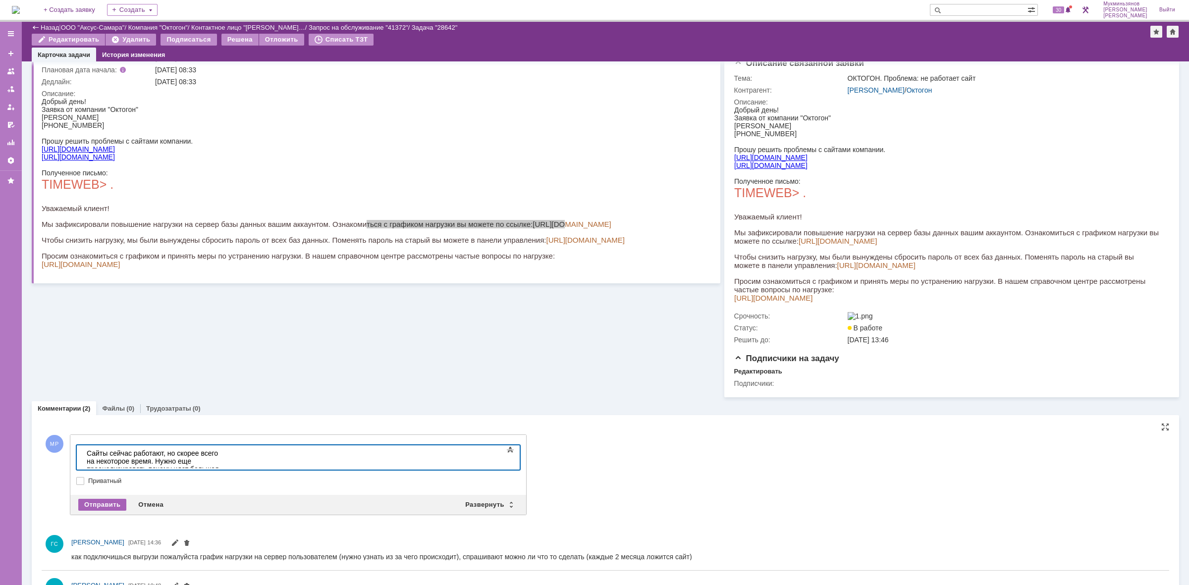
click at [102, 511] on div "Отправить" at bounding box center [102, 505] width 48 height 12
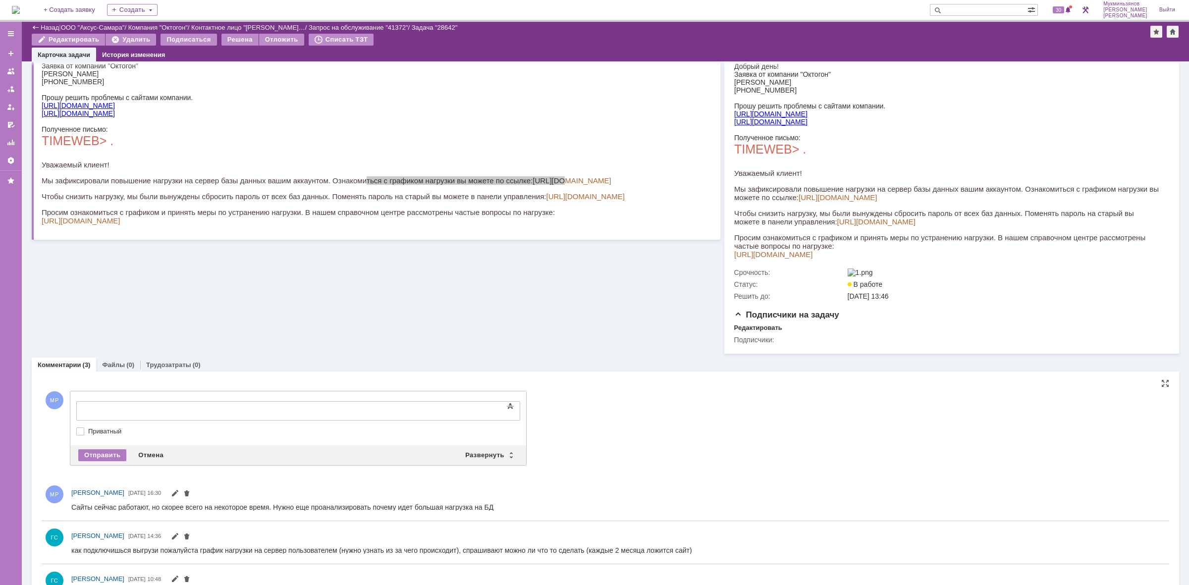
click at [153, 407] on div at bounding box center [157, 410] width 141 height 8
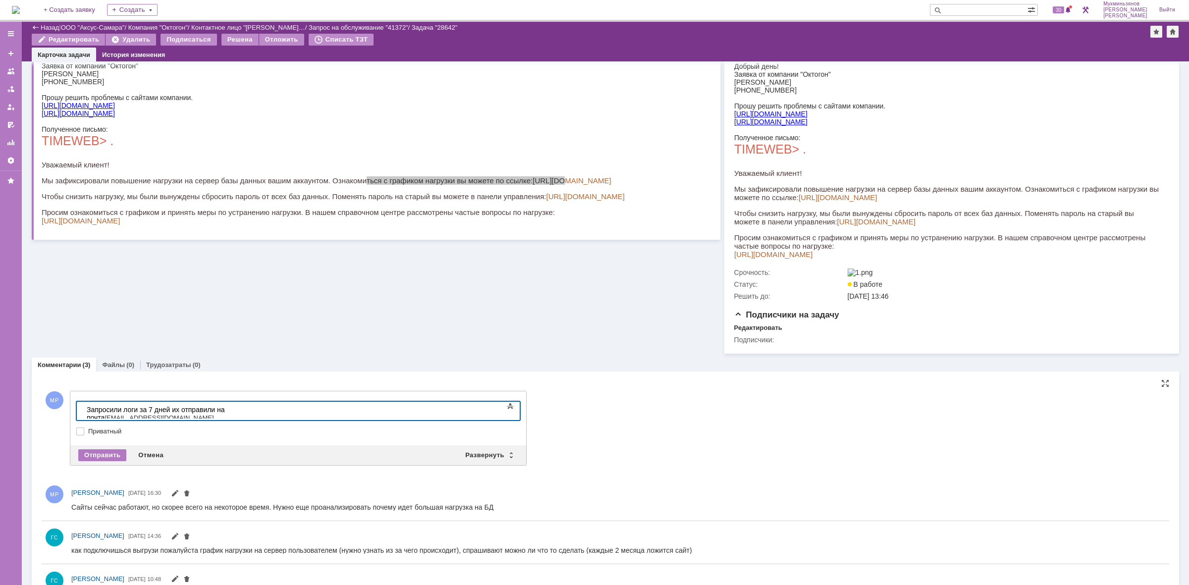
click at [216, 414] on span "naa@rs63.ru." at bounding box center [160, 417] width 111 height 7
click at [227, 406] on div "Запросили логи за 7 дней их отправили на почта: naa@rs63.ru." at bounding box center [157, 414] width 141 height 16
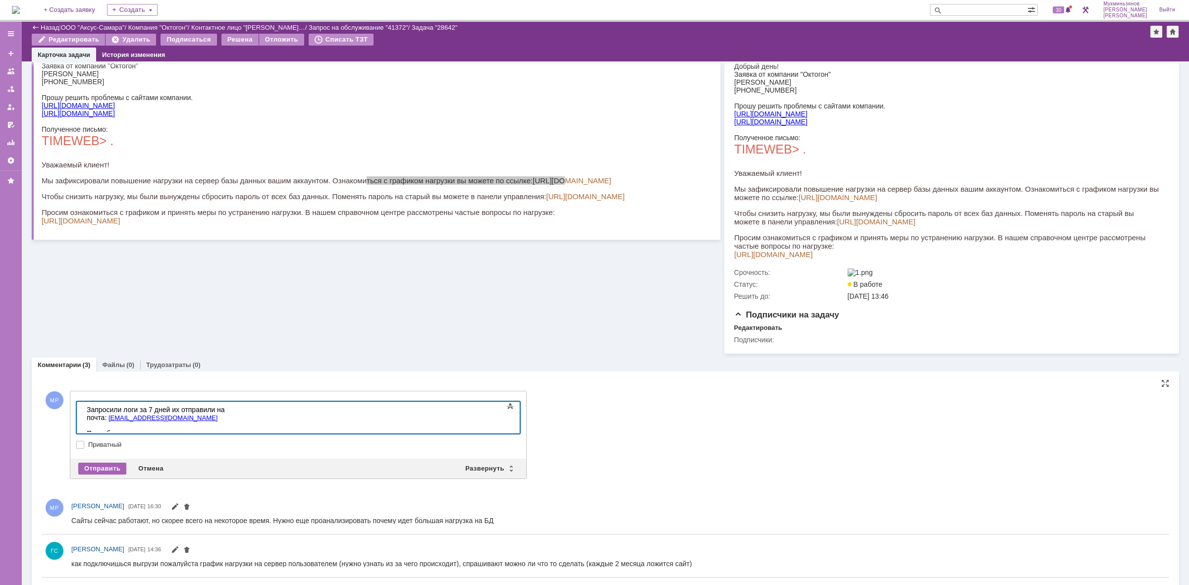
click at [111, 470] on div "Отправить" at bounding box center [102, 469] width 48 height 12
